Goal: Task Accomplishment & Management: Use online tool/utility

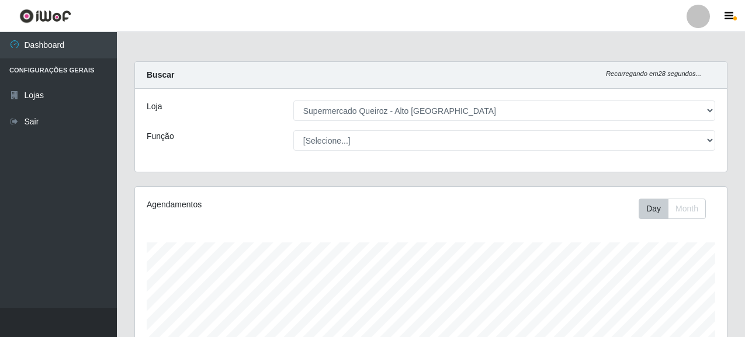
select select "496"
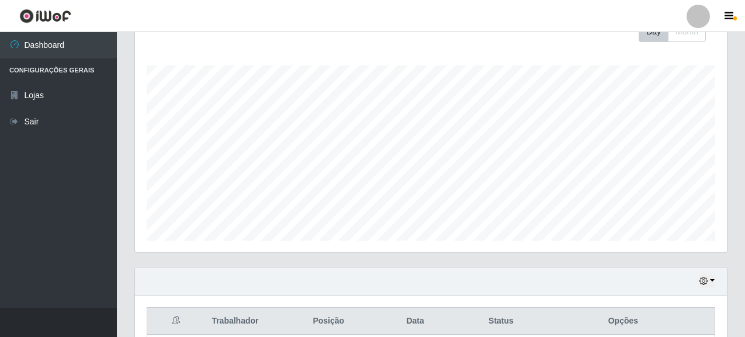
scroll to position [2, 0]
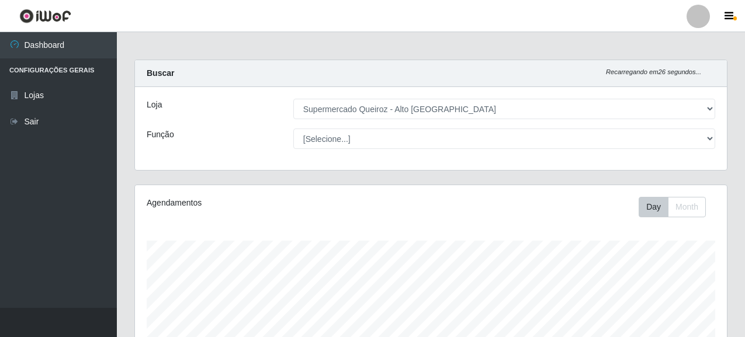
click at [356, 112] on select "[Selecione...] Supermercado Queiroz - [GEOGRAPHIC_DATA]" at bounding box center [504, 109] width 422 height 20
click at [293, 99] on select "[Selecione...] Supermercado Queiroz - [GEOGRAPHIC_DATA]" at bounding box center [504, 109] width 422 height 20
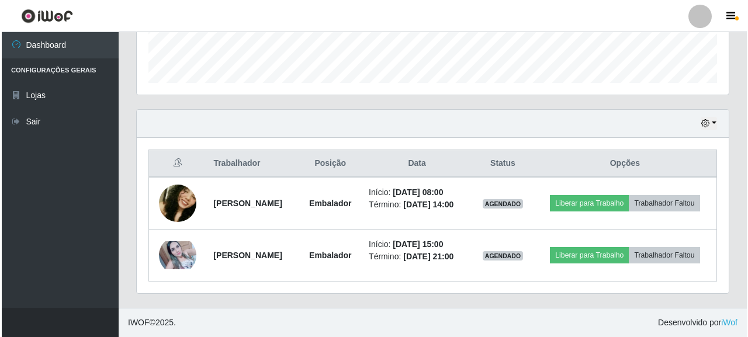
scroll to position [352, 0]
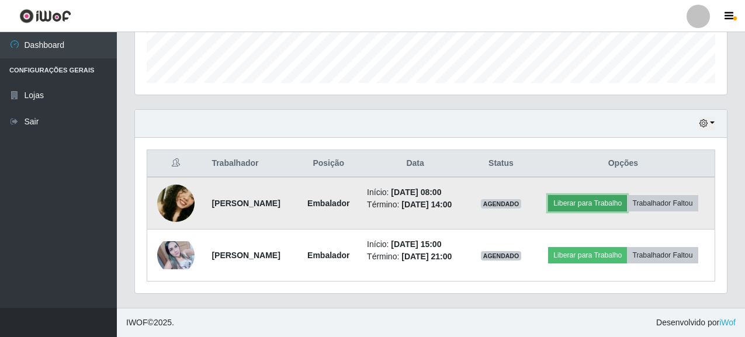
click at [622, 195] on button "Liberar para Trabalho" at bounding box center [587, 203] width 79 height 16
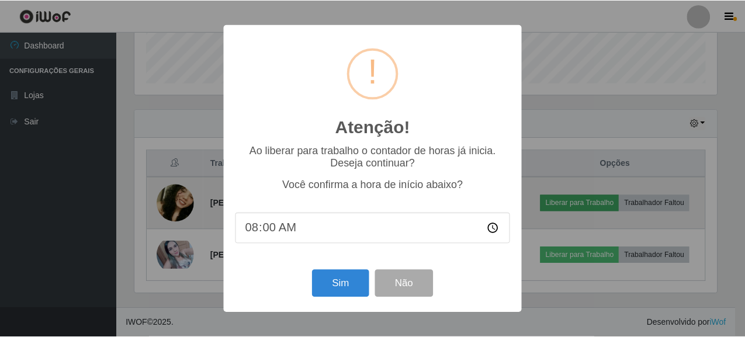
scroll to position [243, 585]
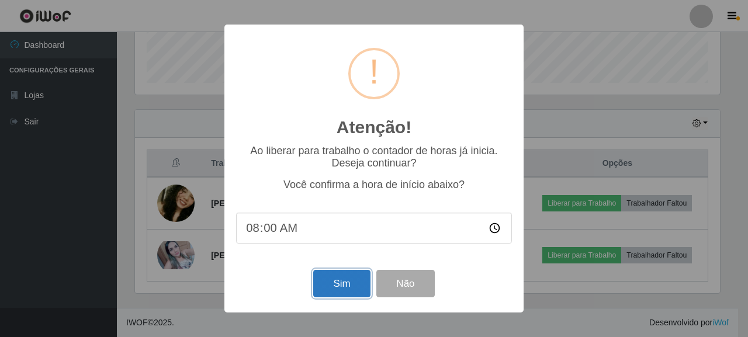
click at [355, 285] on button "Sim" at bounding box center [341, 283] width 57 height 27
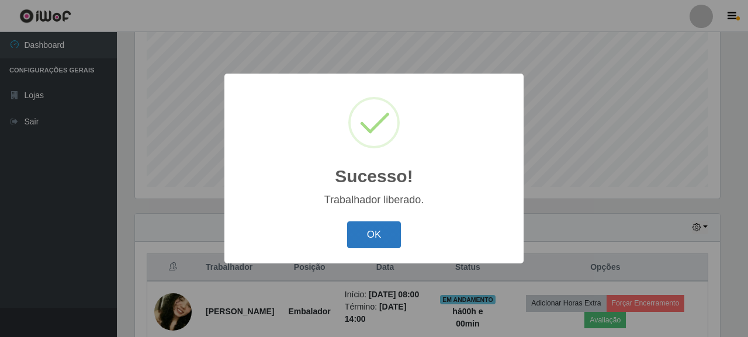
click at [367, 231] on button "OK" at bounding box center [374, 235] width 54 height 27
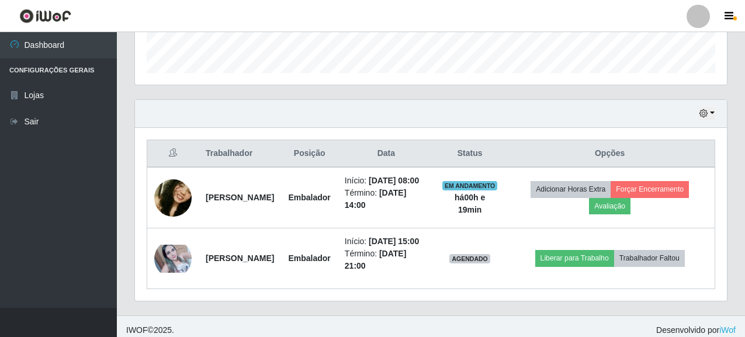
scroll to position [348, 0]
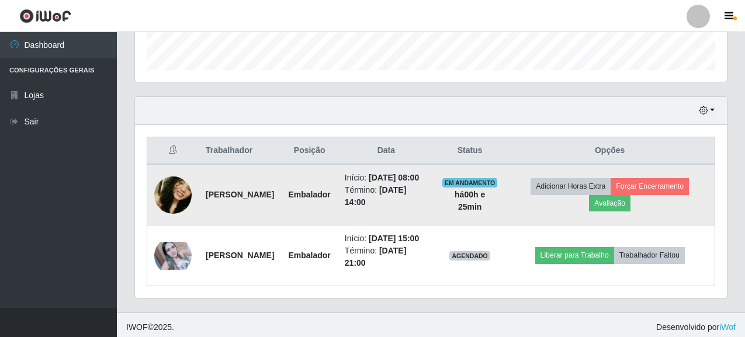
drag, startPoint x: 209, startPoint y: 200, endPoint x: 303, endPoint y: 205, distance: 94.8
click at [274, 199] on strong "[PERSON_NAME]" at bounding box center [240, 194] width 68 height 9
copy strong "[PERSON_NAME]"
click at [256, 226] on td "[PERSON_NAME]" at bounding box center [240, 194] width 82 height 61
